Goal: Complete application form: Complete application form

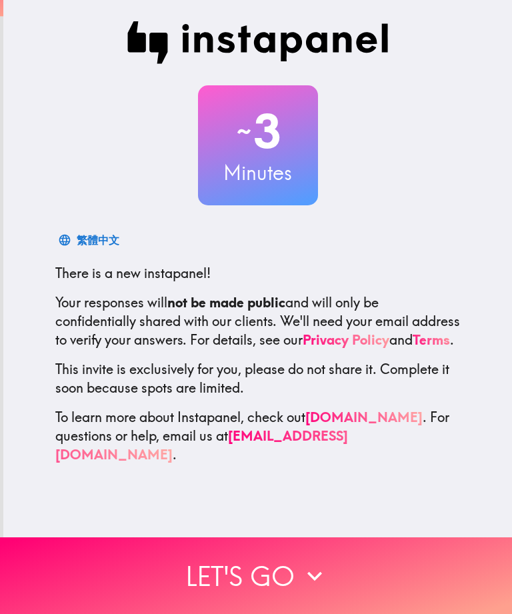
click at [229, 564] on button "Let's go" at bounding box center [256, 575] width 512 height 77
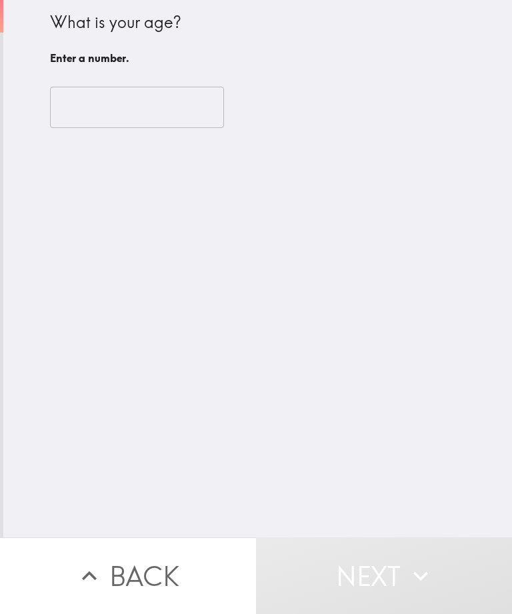
click at [97, 93] on input "number" at bounding box center [137, 107] width 174 height 41
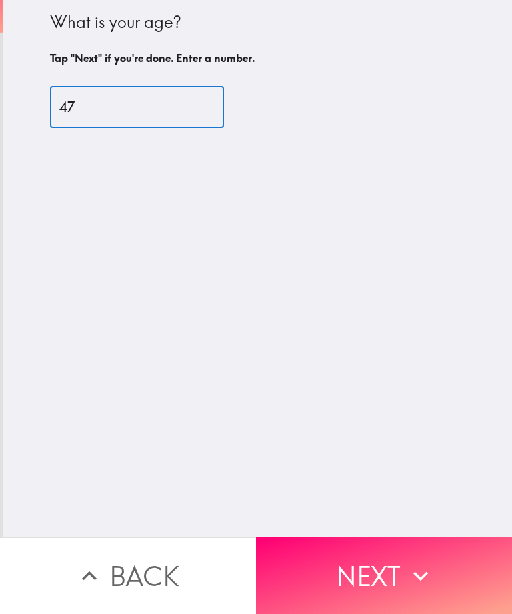
type input "47"
click at [189, 354] on div "What is your age? Tap "Next" if you're done. Enter a number. 47 ​" at bounding box center [257, 268] width 508 height 537
click at [363, 583] on button "Next" at bounding box center [384, 575] width 256 height 77
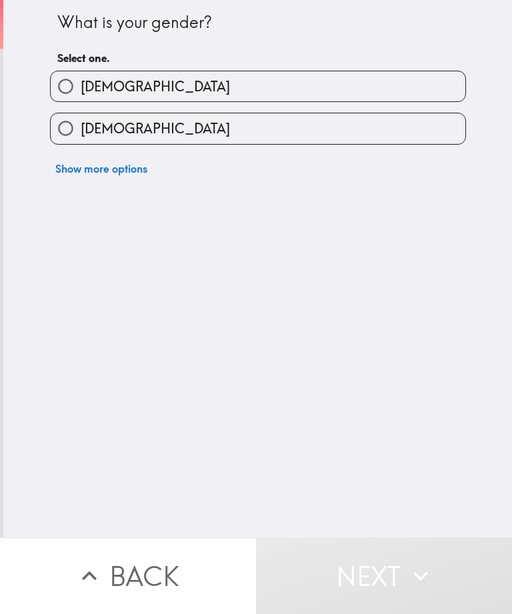
click at [69, 133] on input "[DEMOGRAPHIC_DATA]" at bounding box center [66, 128] width 30 height 30
radio input "true"
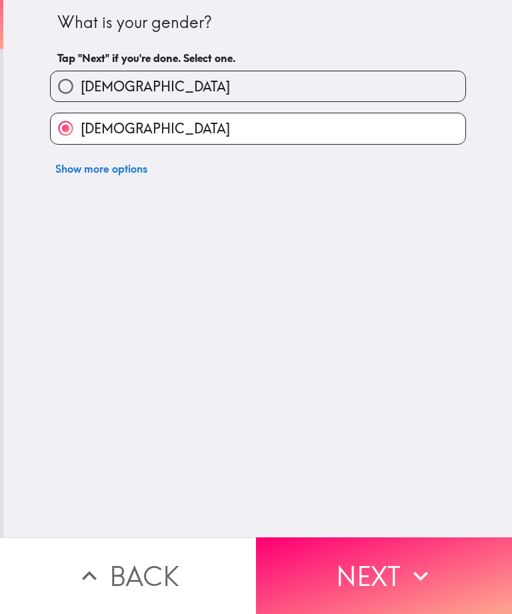
click at [315, 573] on button "Next" at bounding box center [384, 575] width 256 height 77
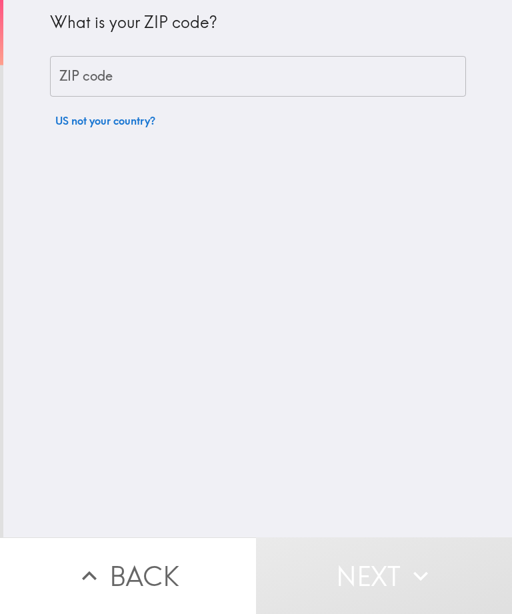
click at [73, 76] on div "ZIP code ZIP code" at bounding box center [258, 76] width 416 height 41
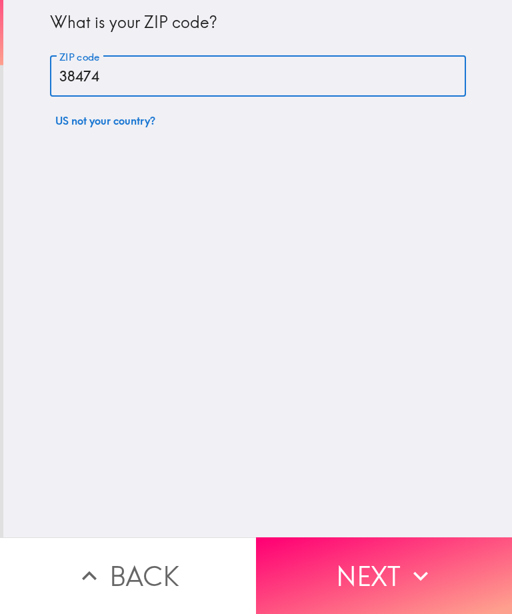
type input "38474"
click at [155, 362] on div "What is your ZIP code? ZIP code 38474 ZIP code US not your country?" at bounding box center [257, 268] width 508 height 537
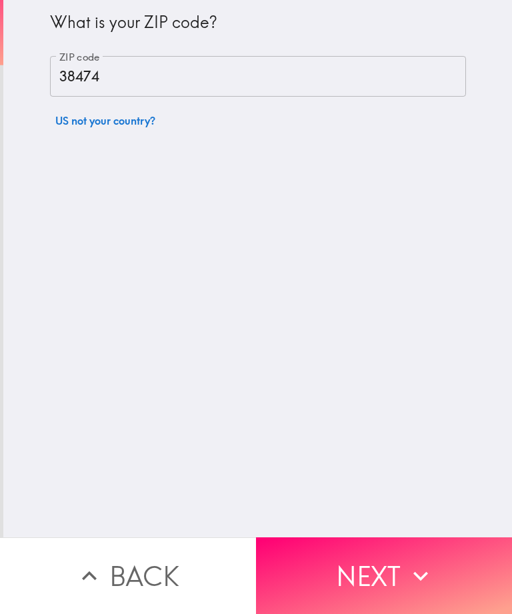
click at [334, 565] on button "Next" at bounding box center [384, 575] width 256 height 77
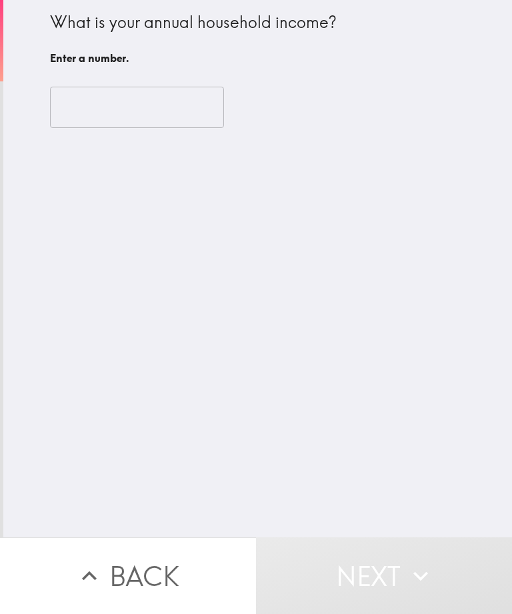
click at [73, 101] on input "number" at bounding box center [137, 107] width 174 height 41
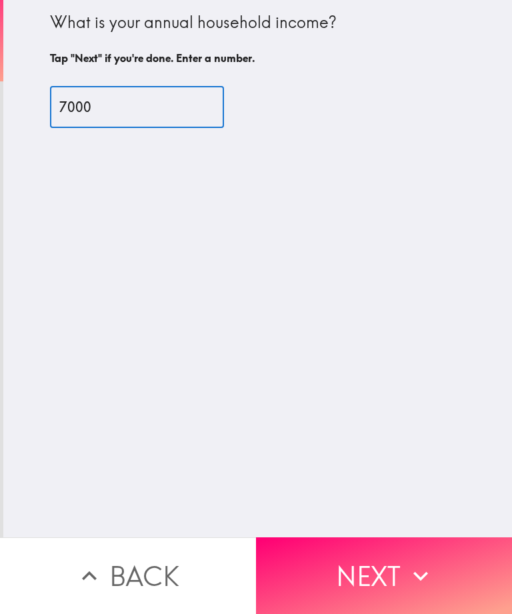
type input "7000"
click at [318, 358] on div "What is your annual household income? Tap "Next" if you're done. Enter a number…" at bounding box center [257, 268] width 508 height 537
click at [384, 564] on button "Next" at bounding box center [384, 575] width 256 height 77
click at [355, 578] on button "Next" at bounding box center [384, 575] width 256 height 77
